Goal: Transaction & Acquisition: Book appointment/travel/reservation

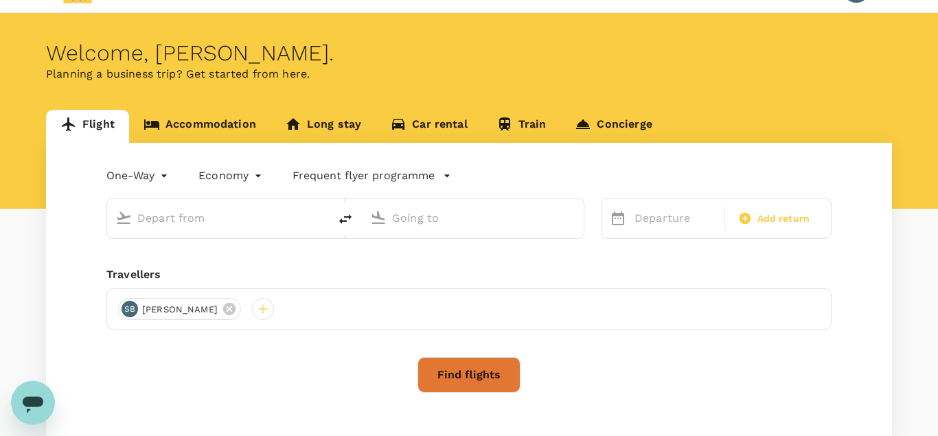
scroll to position [126, 0]
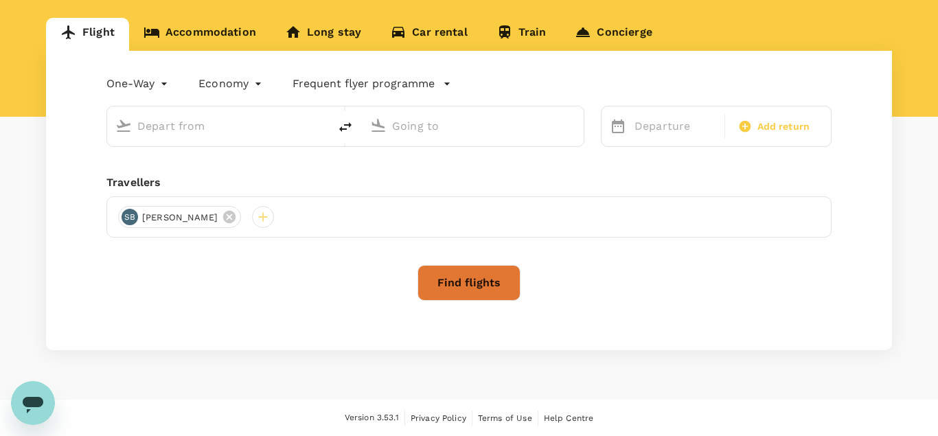
click at [212, 124] on input "text" at bounding box center [218, 125] width 163 height 21
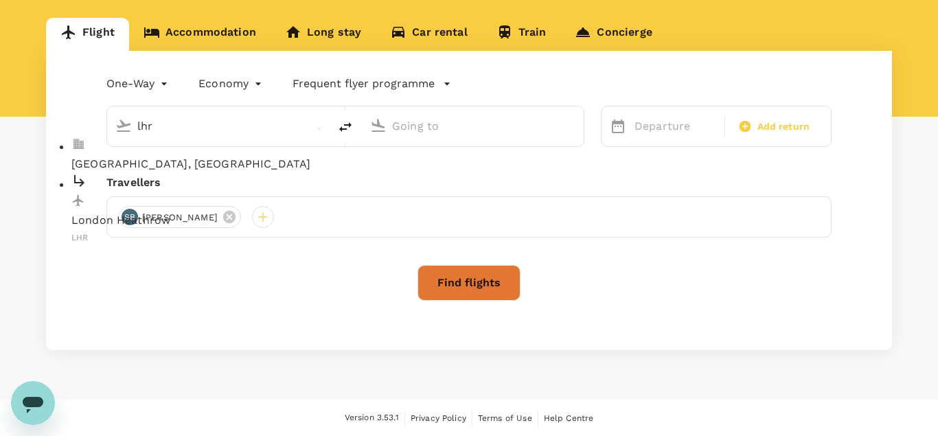
click at [165, 212] on p "London Heathrow" at bounding box center [229, 220] width 316 height 16
type input "lhr"
type input "London Heathrow (LHR)"
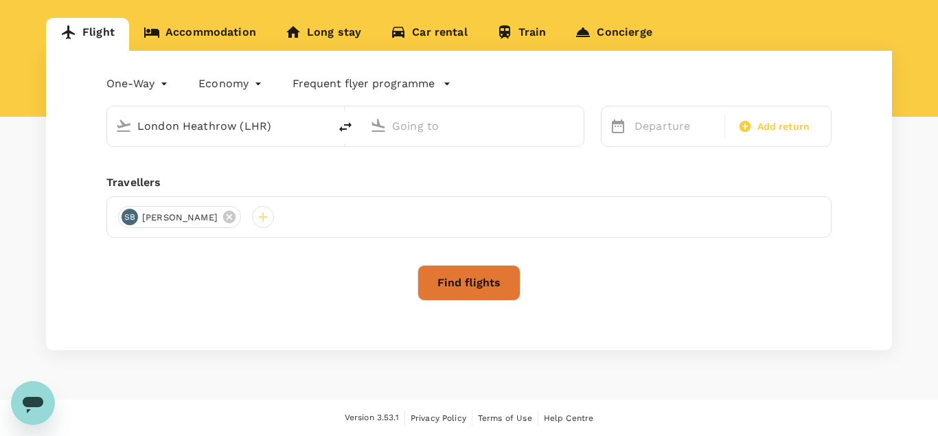
click at [397, 128] on input "text" at bounding box center [473, 125] width 163 height 21
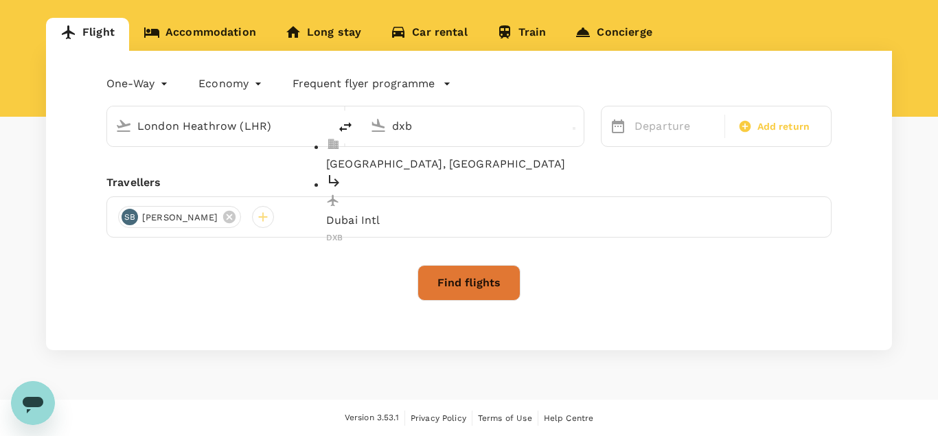
click at [402, 212] on p "Dubai Intl" at bounding box center [484, 220] width 316 height 16
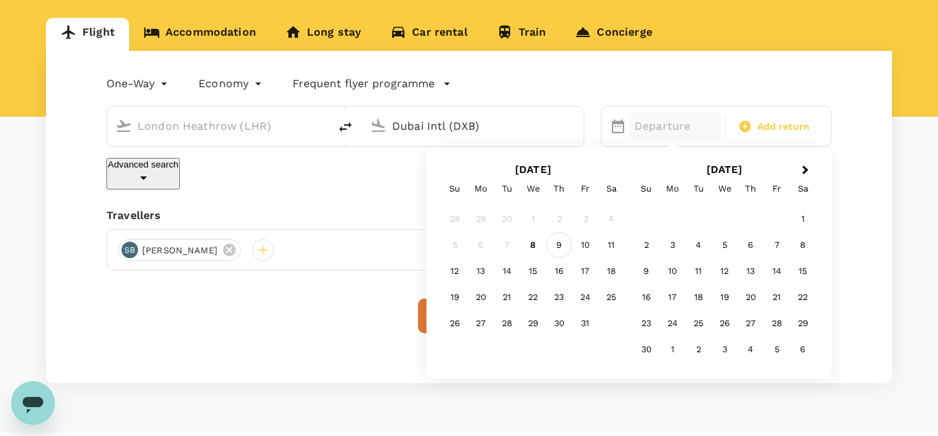
type input "Dubai Intl (DXB)"
click at [555, 245] on div "9" at bounding box center [559, 245] width 26 height 26
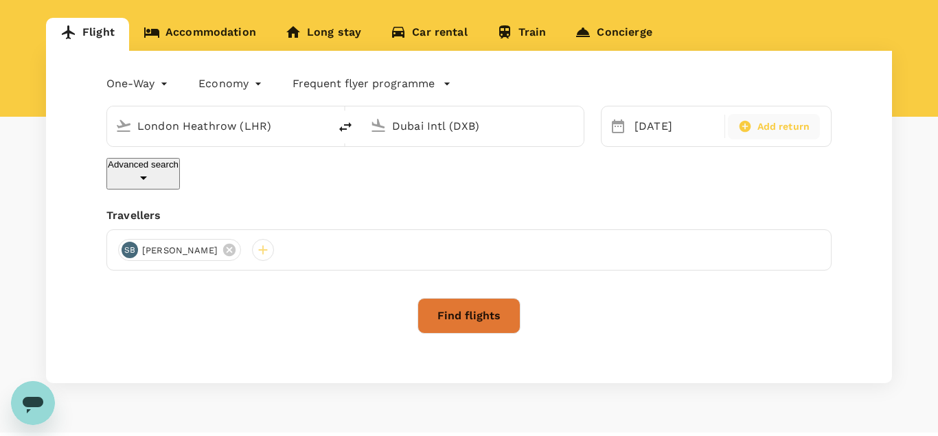
click at [757, 133] on span "Add return" at bounding box center [783, 126] width 53 height 14
type input "roundtrip"
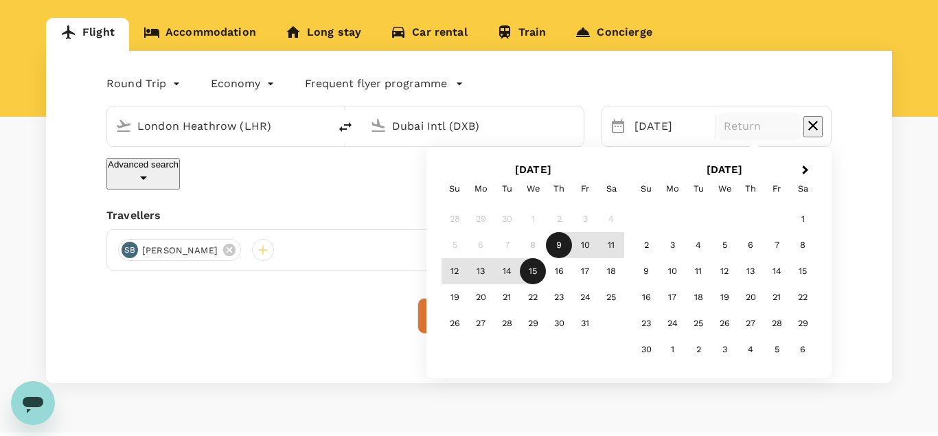
click at [538, 275] on div "15" at bounding box center [533, 271] width 26 height 26
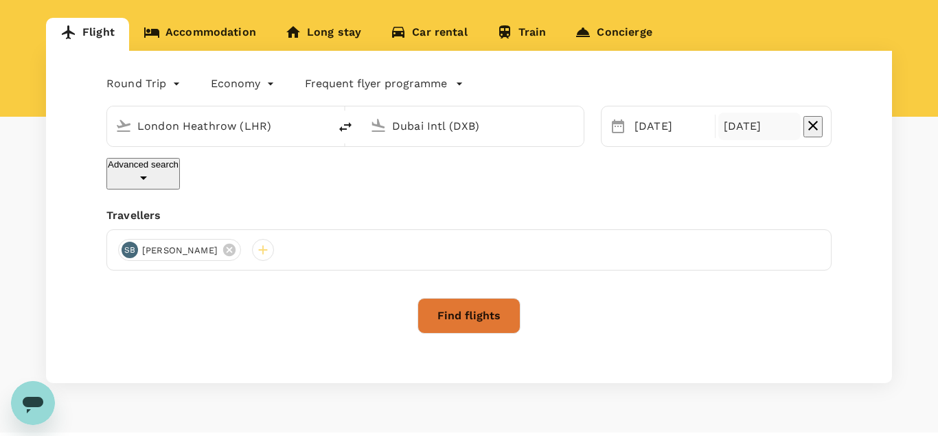
click at [458, 307] on button "Find flights" at bounding box center [468, 316] width 103 height 36
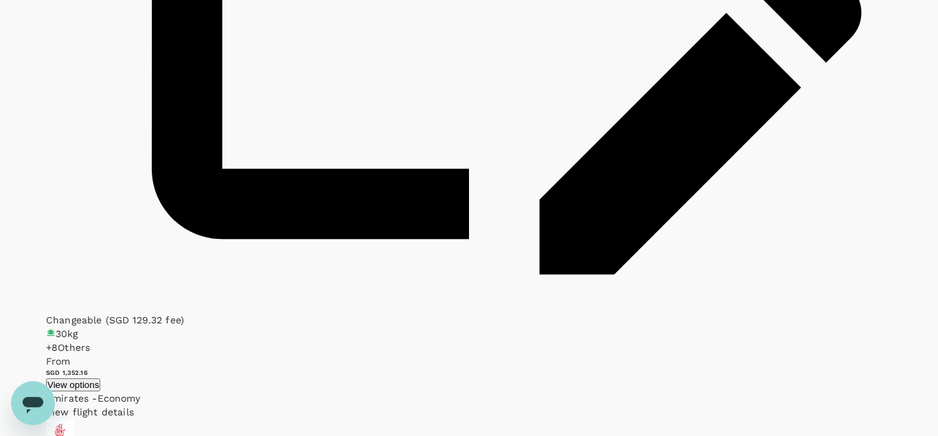
scroll to position [2454, 0]
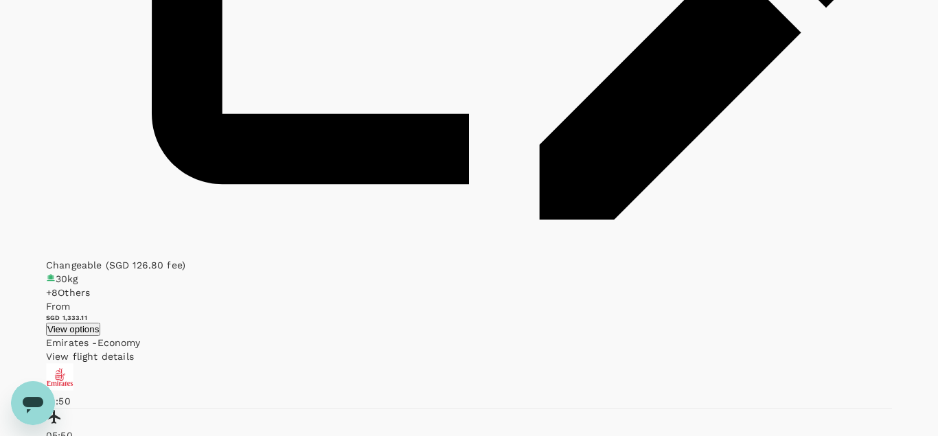
type input "1850"
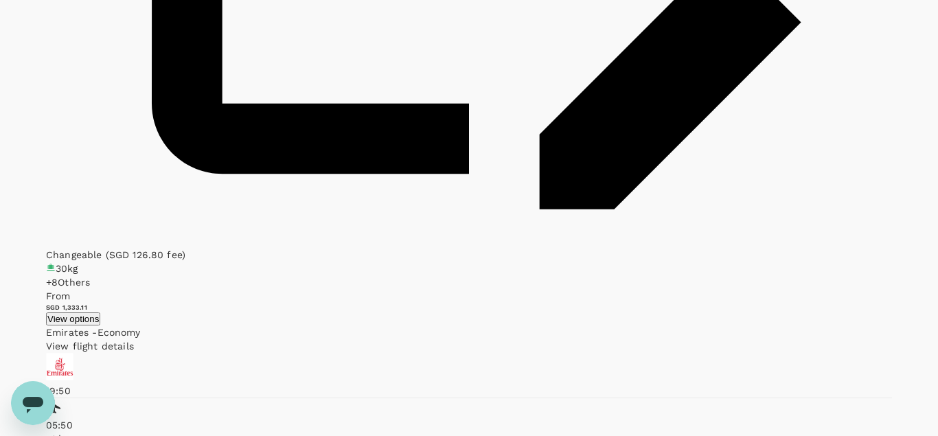
scroll to position [2483, 0]
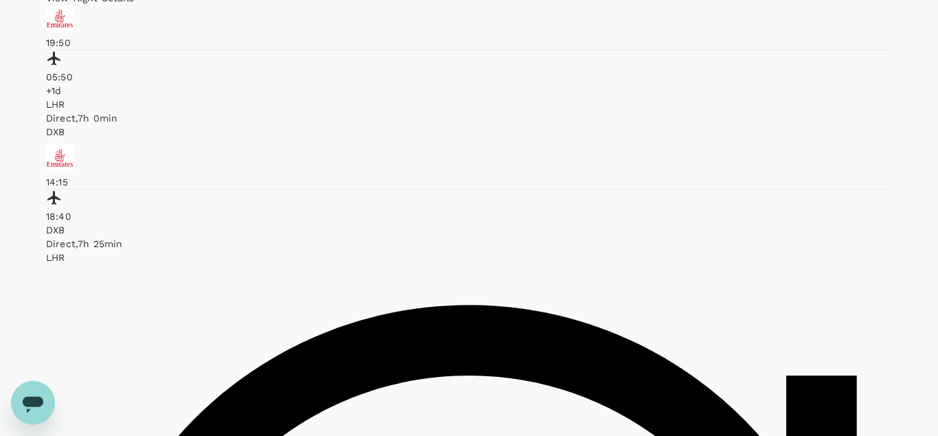
scroll to position [2840, 0]
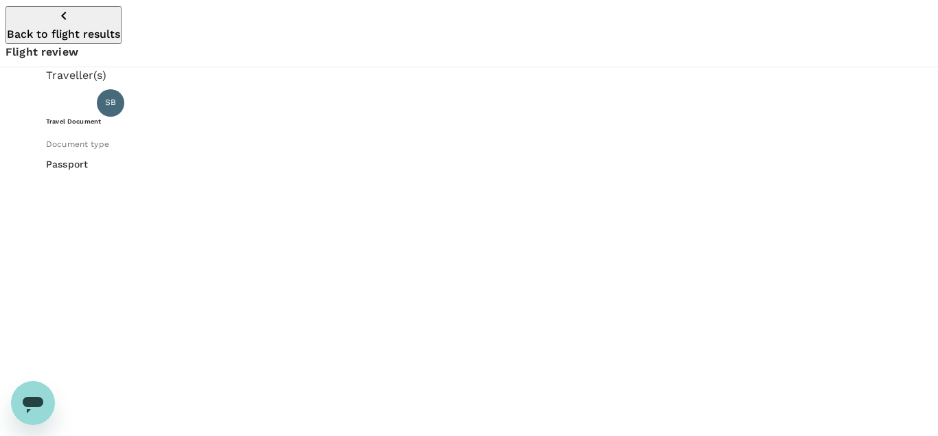
type input "795379643"
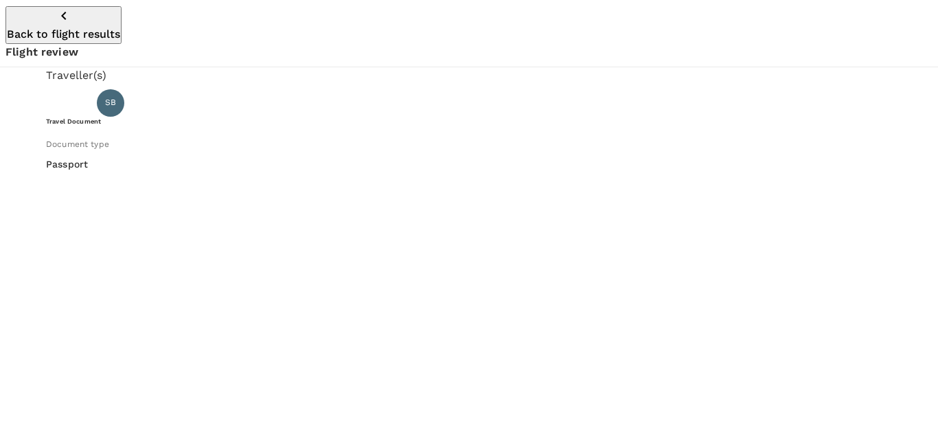
type input "[GEOGRAPHIC_DATA]"
type input "DD/MM/YYYY"
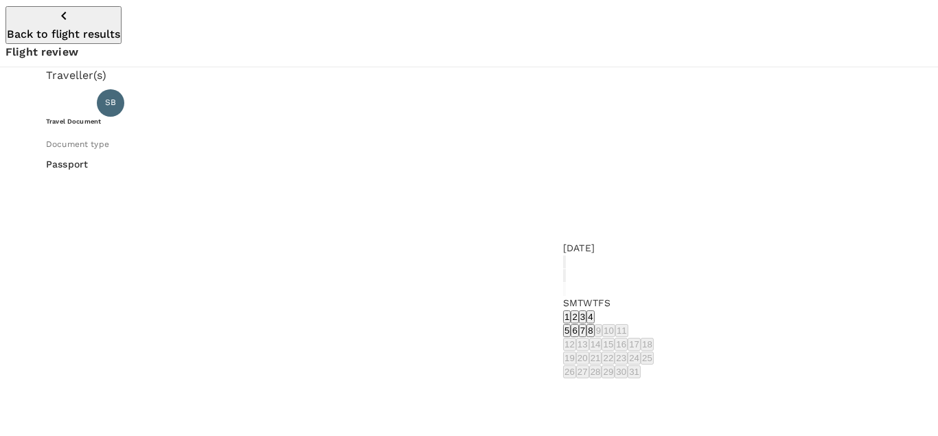
click at [564, 279] on icon "Previous month" at bounding box center [564, 279] width 0 height 0
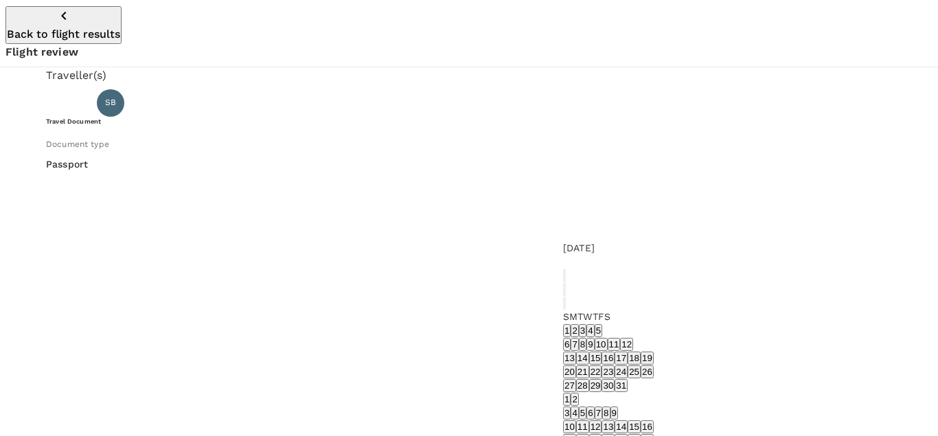
click at [564, 292] on icon "Previous month" at bounding box center [564, 292] width 0 height 0
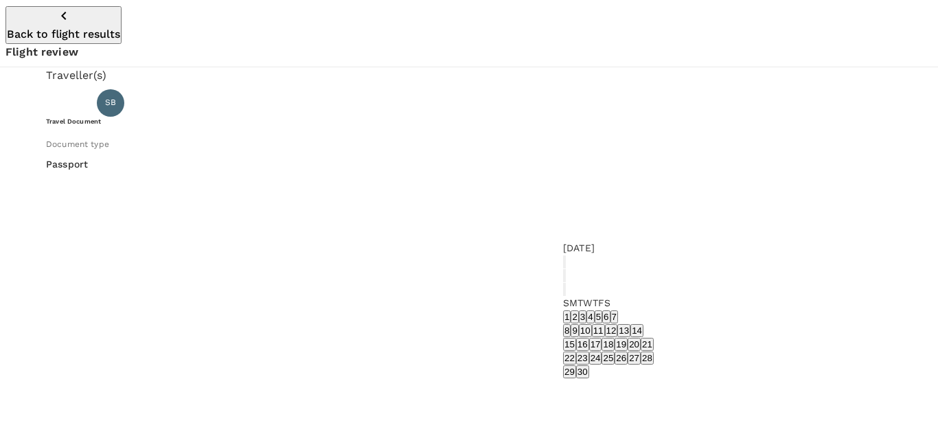
click at [564, 279] on icon "Previous month" at bounding box center [564, 279] width 0 height 0
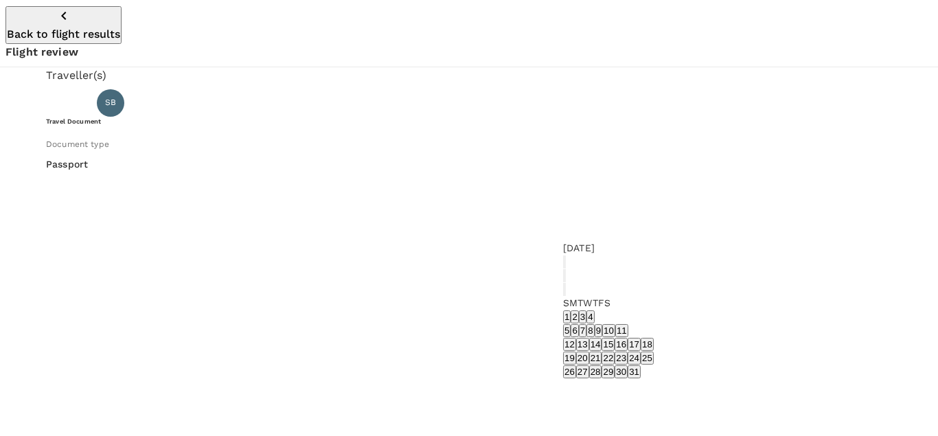
click at [614, 364] on button "22" at bounding box center [607, 357] width 13 height 13
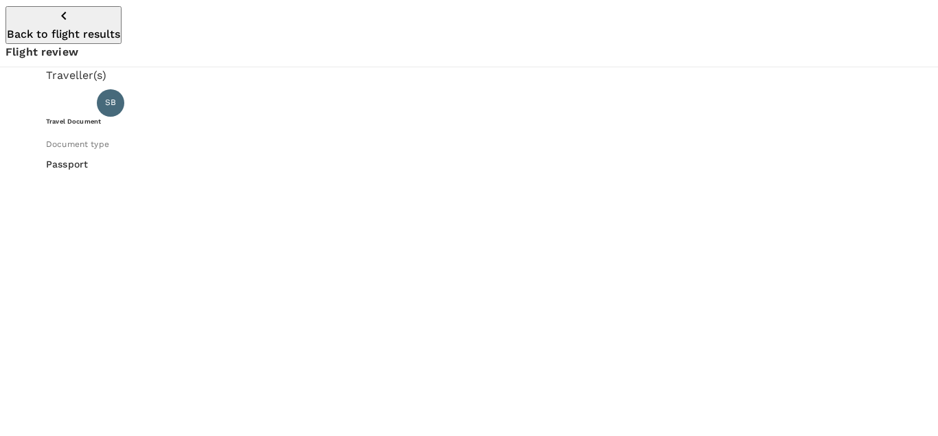
type input "[DATE]"
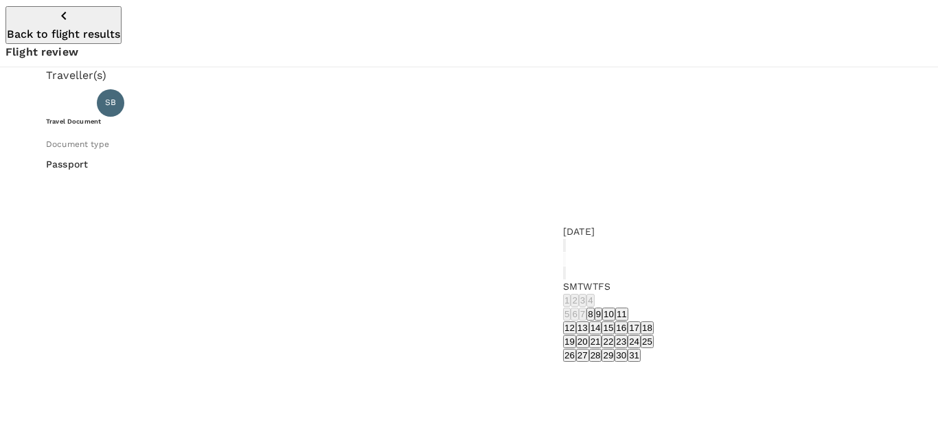
click at [566, 244] on button "calendar view is open, switch to year view" at bounding box center [564, 245] width 3 height 13
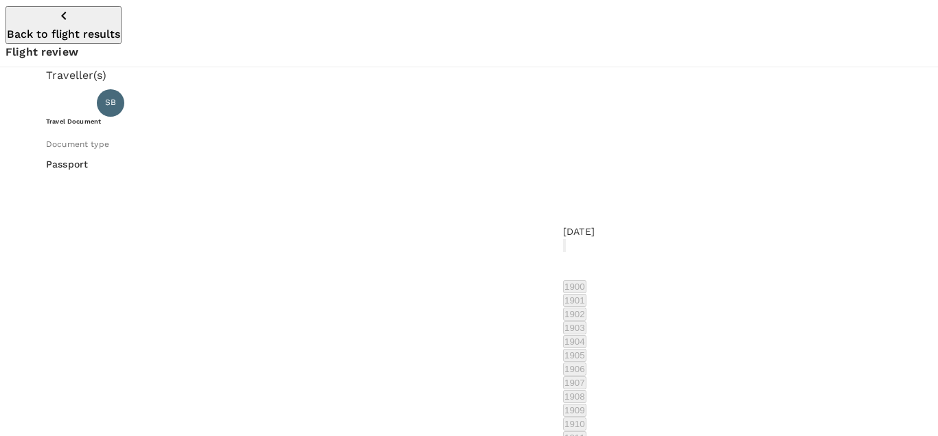
scroll to position [1063, 0]
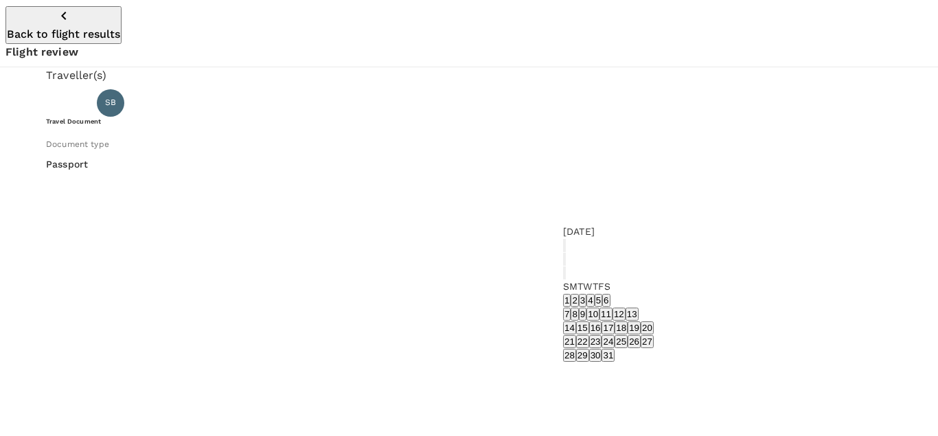
click at [575, 266] on icon "Previous month" at bounding box center [572, 270] width 5 height 8
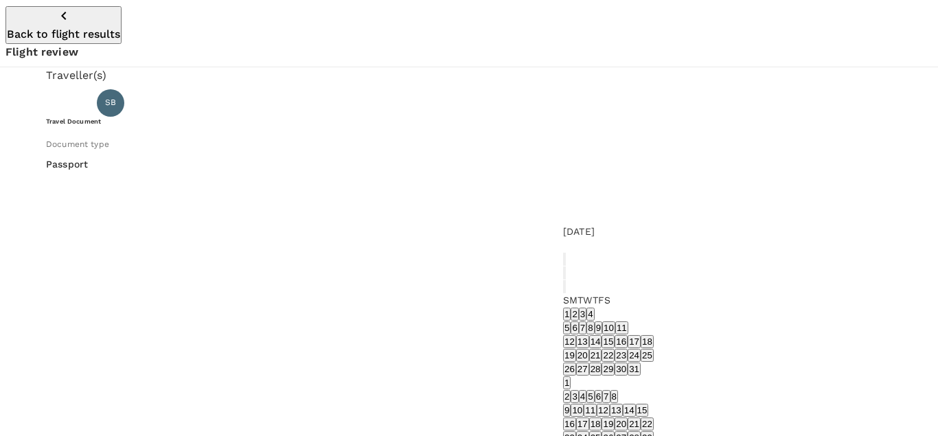
click at [575, 280] on icon "Previous month" at bounding box center [572, 284] width 5 height 8
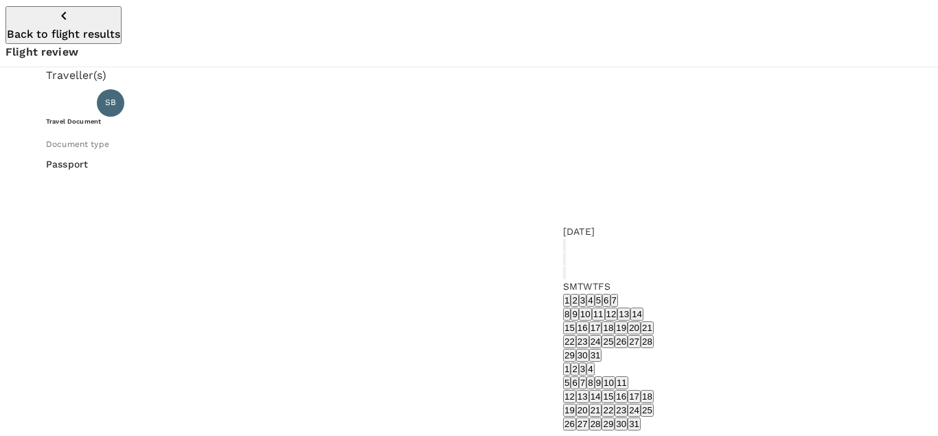
click at [575, 266] on icon "Previous month" at bounding box center [572, 270] width 5 height 8
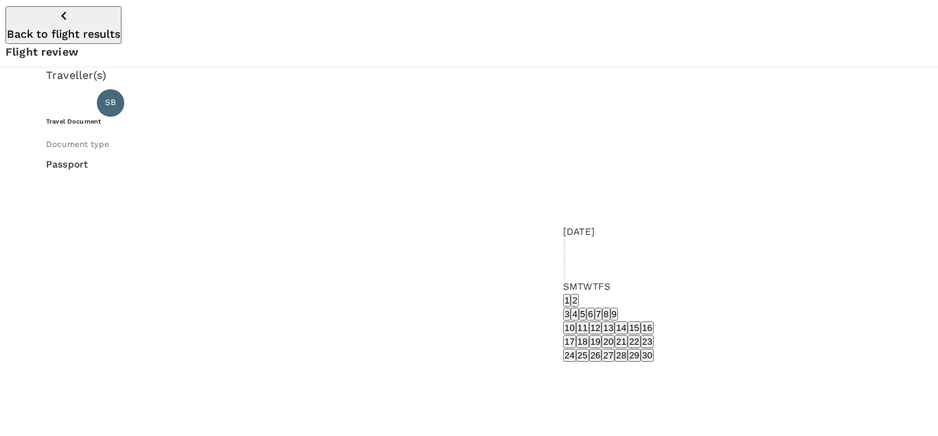
click at [575, 266] on icon "Previous month" at bounding box center [572, 270] width 5 height 8
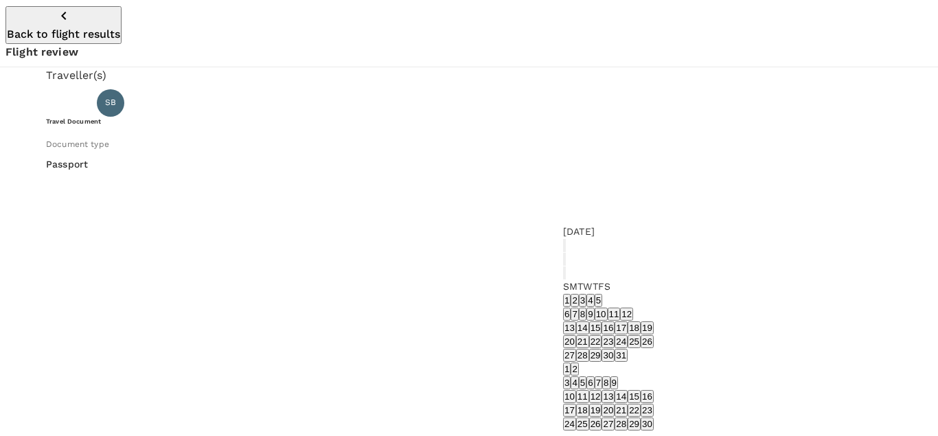
click at [575, 266] on icon "Previous month" at bounding box center [572, 270] width 5 height 8
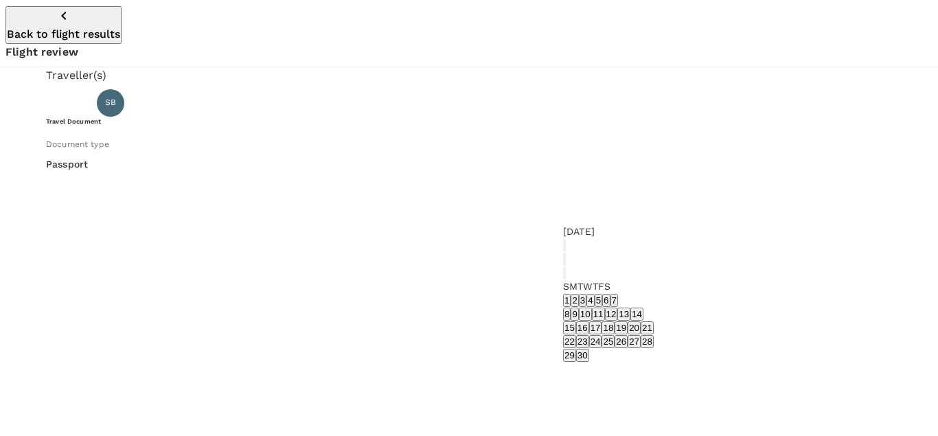
click at [575, 266] on icon "Previous month" at bounding box center [572, 270] width 5 height 8
click at [576, 348] on button "21" at bounding box center [569, 341] width 13 height 13
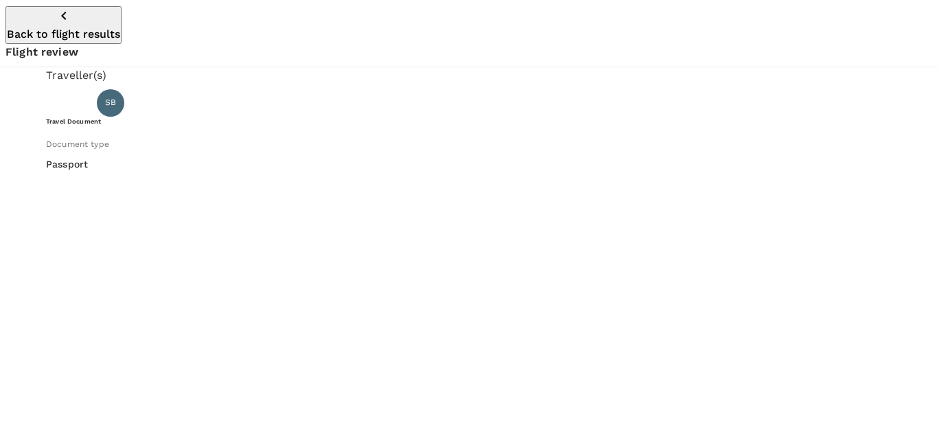
type input "[DATE]"
type input "[PERSON_NAME]"
type input "BULIK"
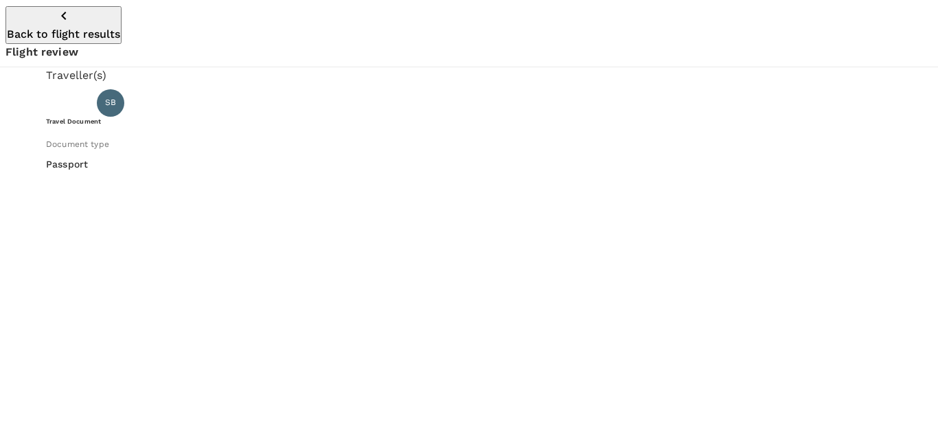
scroll to position [170, 0]
radio input "true"
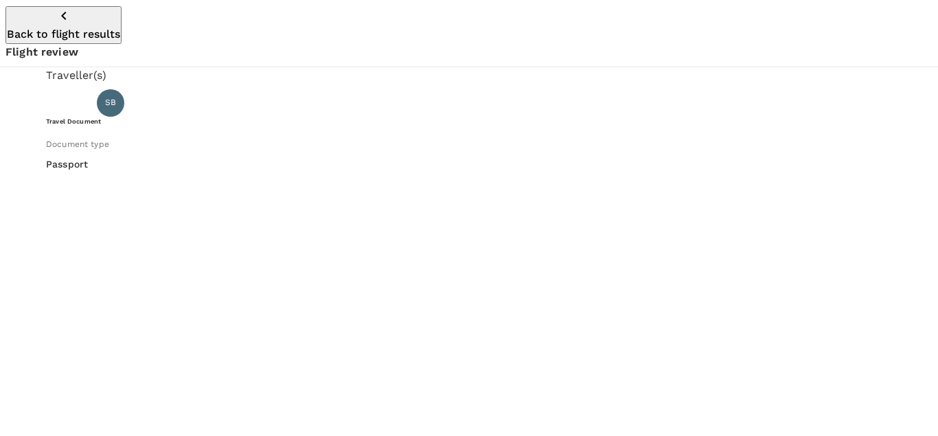
type input "03/10/0197"
type input "[GEOGRAPHIC_DATA]"
type input "[DATE]"
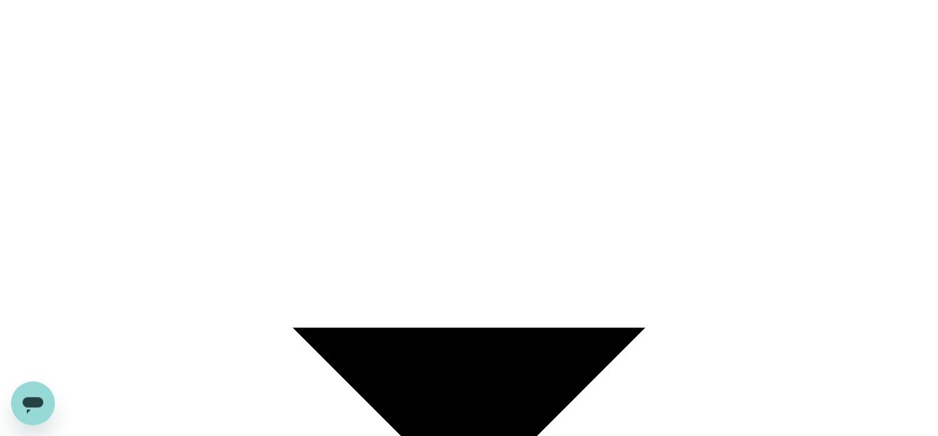
scroll to position [301, 0]
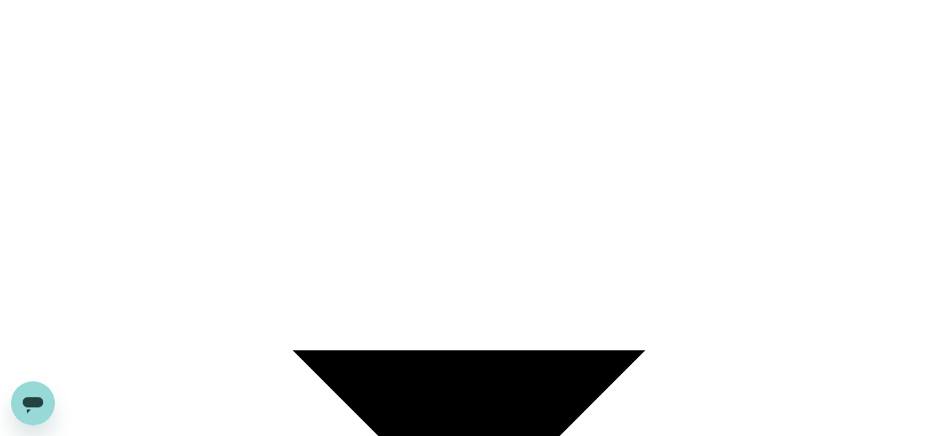
scroll to position [253, 0]
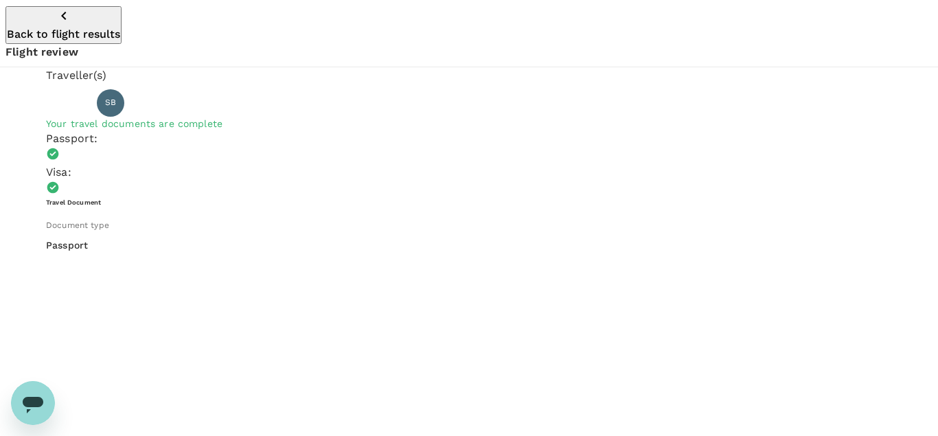
click at [67, 26] on p "Back to flight results" at bounding box center [63, 34] width 113 height 16
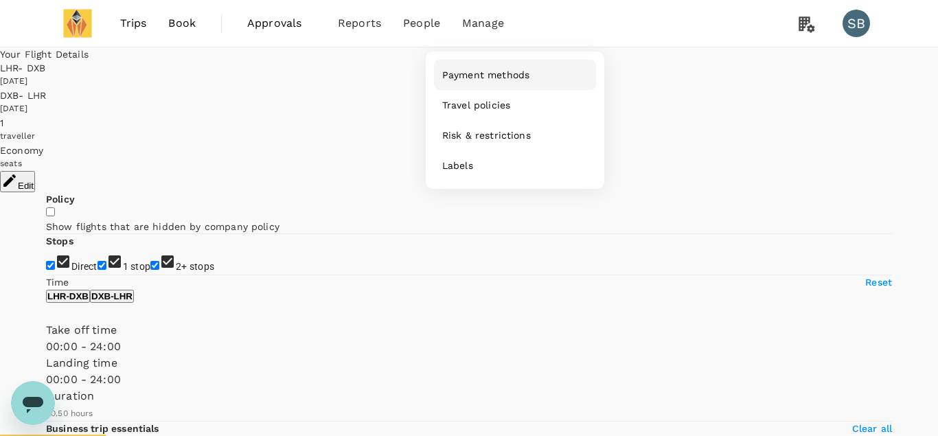
click at [480, 78] on span "Payment methods" at bounding box center [485, 75] width 87 height 14
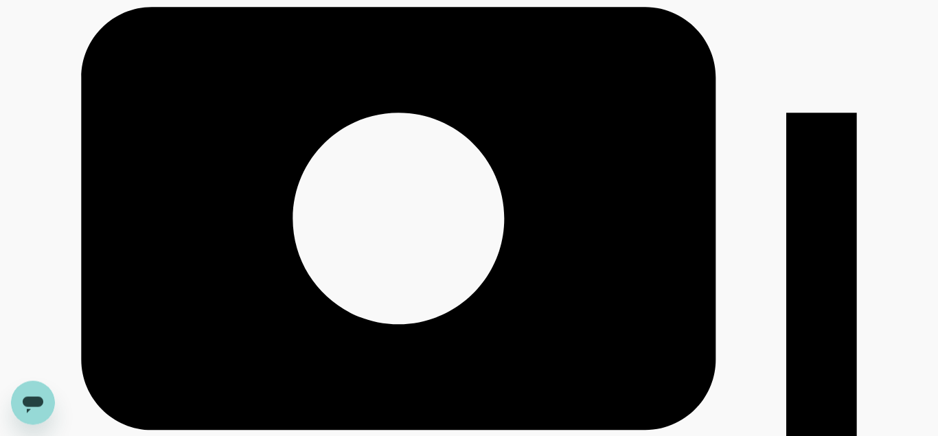
scroll to position [210, 0]
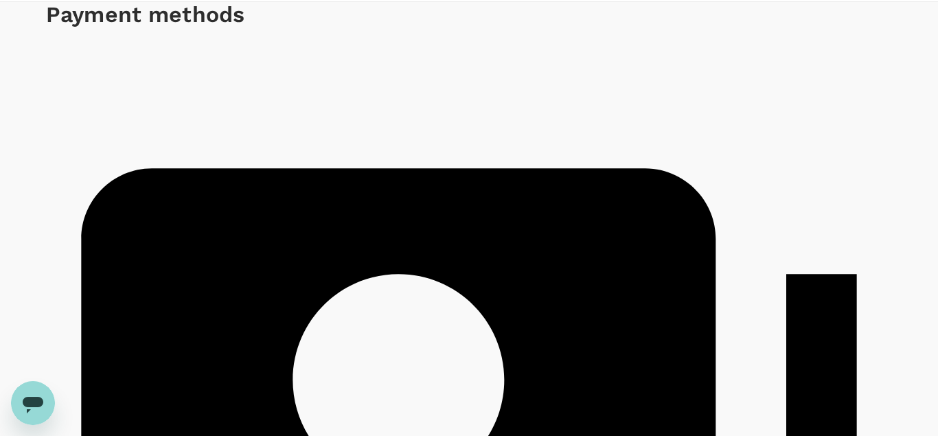
scroll to position [0, 0]
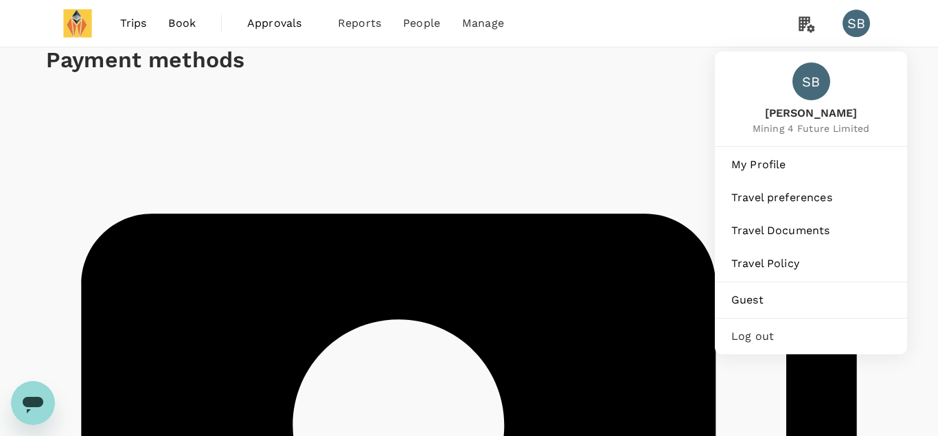
click at [760, 334] on span "Log out" at bounding box center [810, 336] width 159 height 16
